Goal: Task Accomplishment & Management: Manage account settings

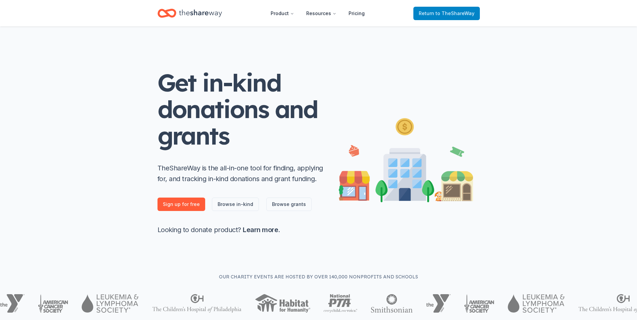
click at [460, 9] on span "Return to TheShareWay" at bounding box center [447, 13] width 56 height 8
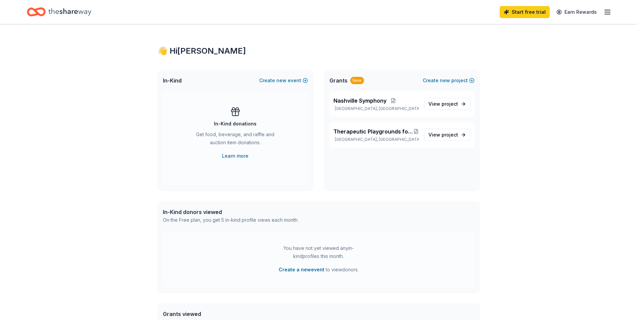
click at [609, 9] on icon "button" at bounding box center [607, 12] width 8 height 8
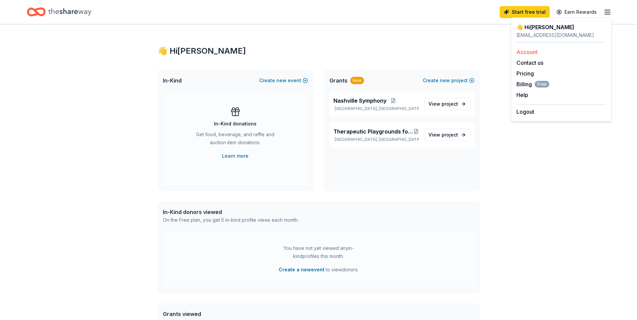
click at [531, 52] on link "Account" at bounding box center [526, 52] width 21 height 7
click at [181, 49] on div "👋 Hi [PERSON_NAME]" at bounding box center [318, 51] width 322 height 11
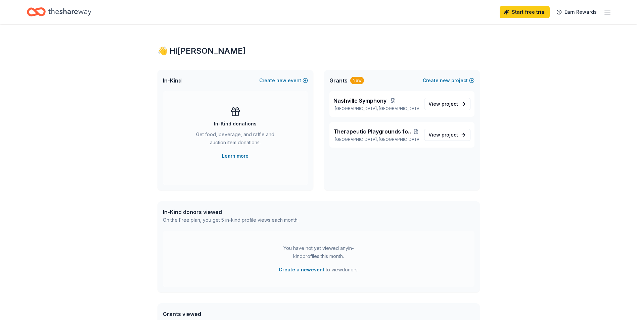
click at [608, 9] on icon "button" at bounding box center [607, 12] width 8 height 8
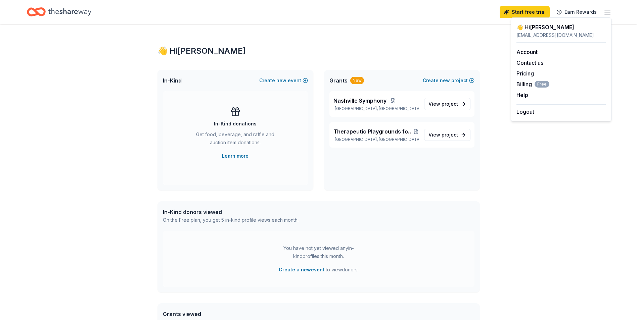
click at [532, 30] on div "👋 Hi [PERSON_NAME]" at bounding box center [560, 27] width 89 height 8
click at [524, 51] on link "Account" at bounding box center [526, 52] width 21 height 7
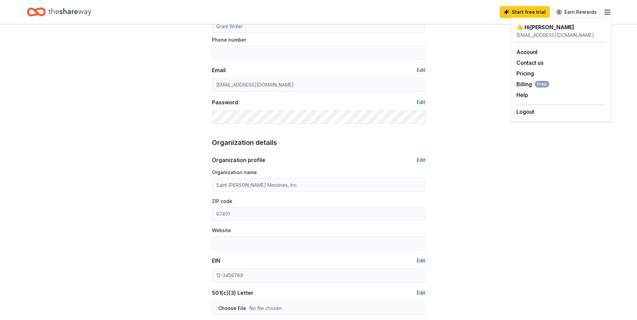
scroll to position [134, 0]
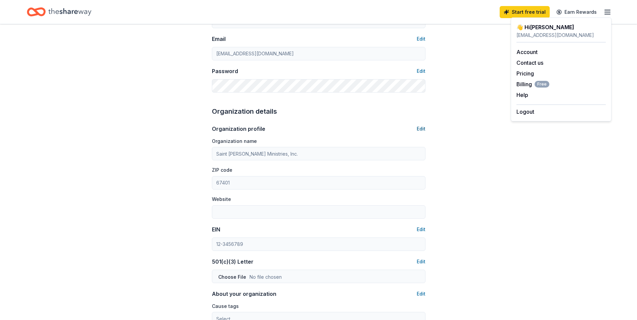
click at [420, 127] on button "Edit" at bounding box center [421, 129] width 9 height 8
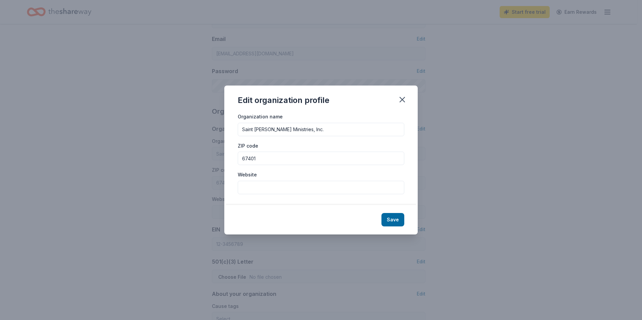
drag, startPoint x: 320, startPoint y: 128, endPoint x: 239, endPoint y: 130, distance: 80.6
click at [240, 130] on input "Saint [PERSON_NAME] Ministries, Inc." at bounding box center [321, 129] width 166 height 13
type input "Provision Grants"
click at [263, 157] on input "67401" at bounding box center [321, 158] width 166 height 13
drag, startPoint x: 241, startPoint y: 157, endPoint x: 237, endPoint y: 157, distance: 3.7
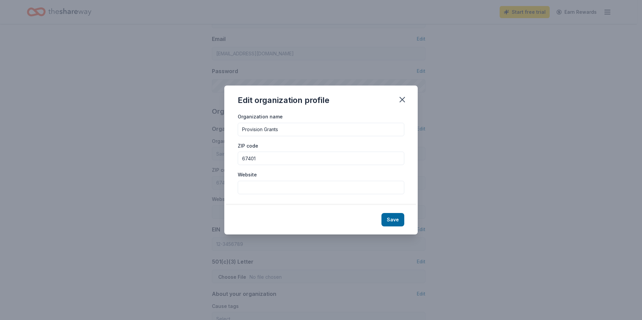
click at [237, 157] on div "Organization name Provision Grants ZIP code 67401 Website" at bounding box center [320, 158] width 193 height 93
click at [404, 99] on icon "button" at bounding box center [401, 99] width 9 height 9
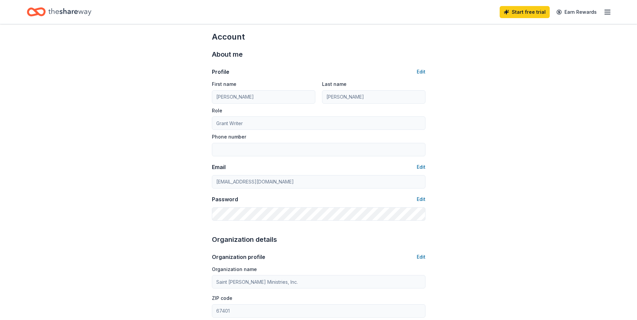
scroll to position [0, 0]
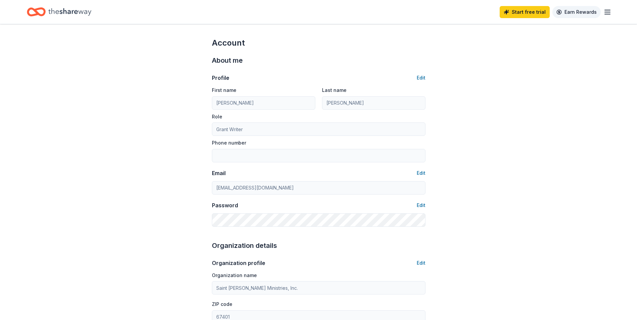
drag, startPoint x: 606, startPoint y: 10, endPoint x: 598, endPoint y: 16, distance: 9.6
click at [606, 10] on icon "button" at bounding box center [607, 12] width 8 height 8
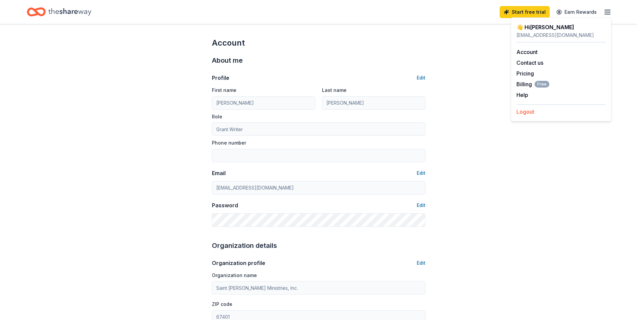
click at [531, 112] on button "Logout" at bounding box center [525, 112] width 18 height 8
